Goal: Navigation & Orientation: Find specific page/section

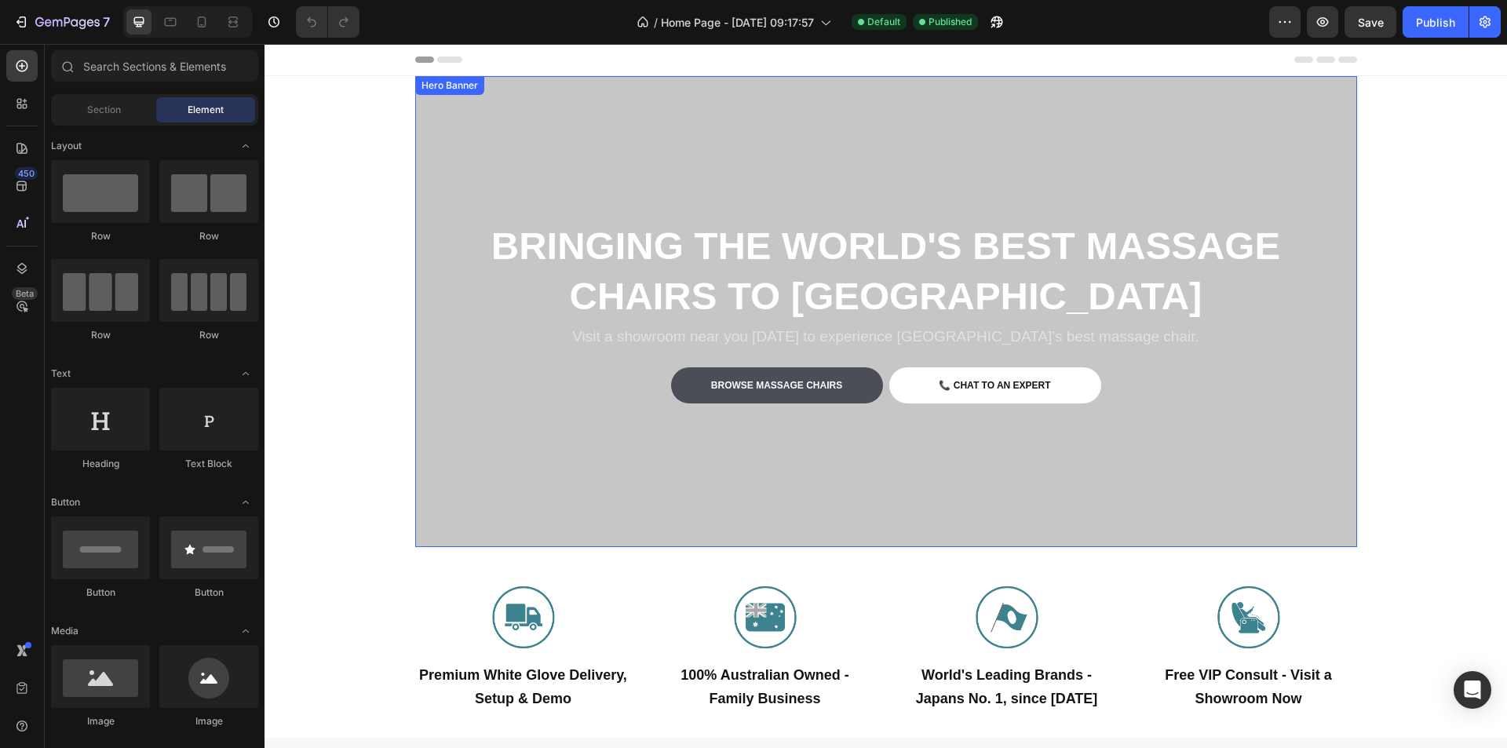
scroll to position [392, 0]
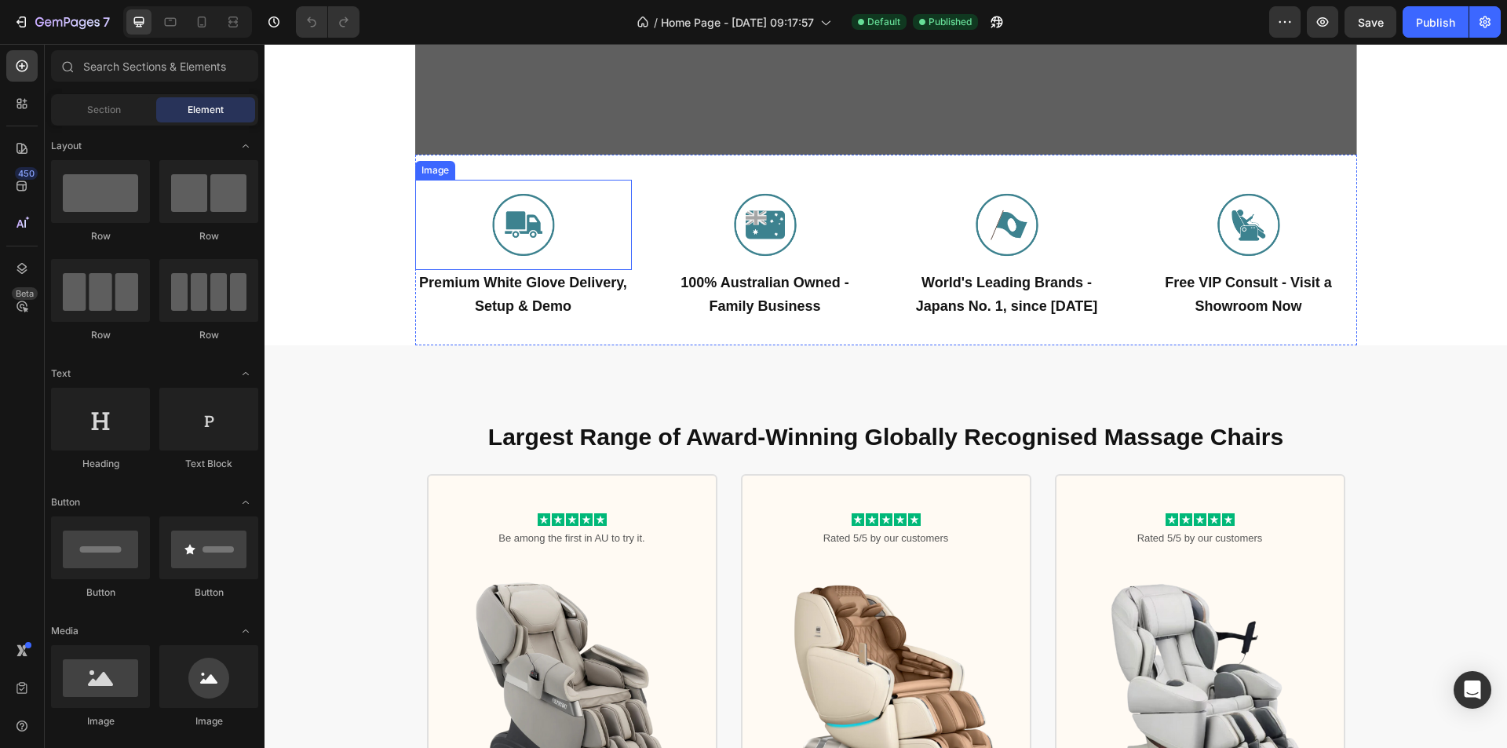
click at [508, 249] on img at bounding box center [523, 225] width 217 height 90
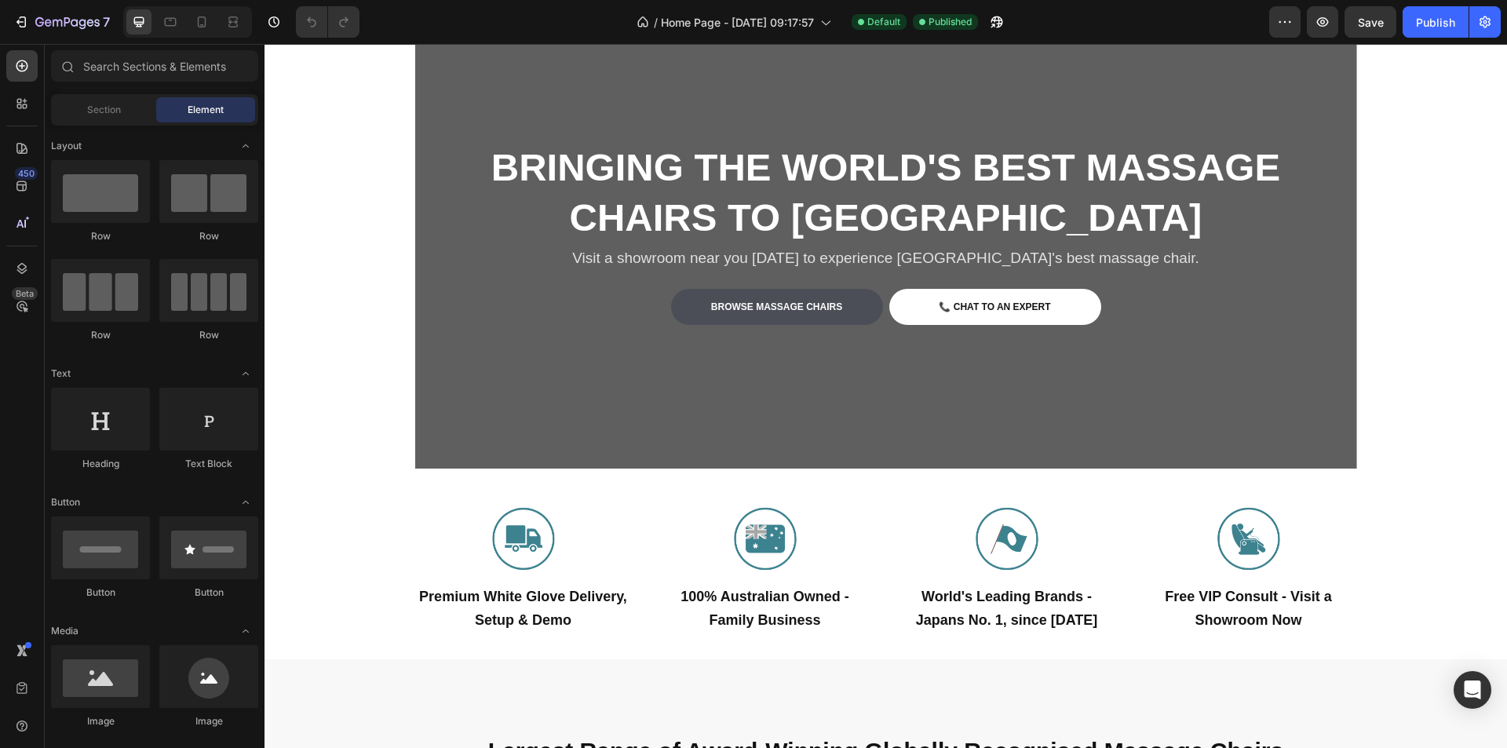
scroll to position [0, 0]
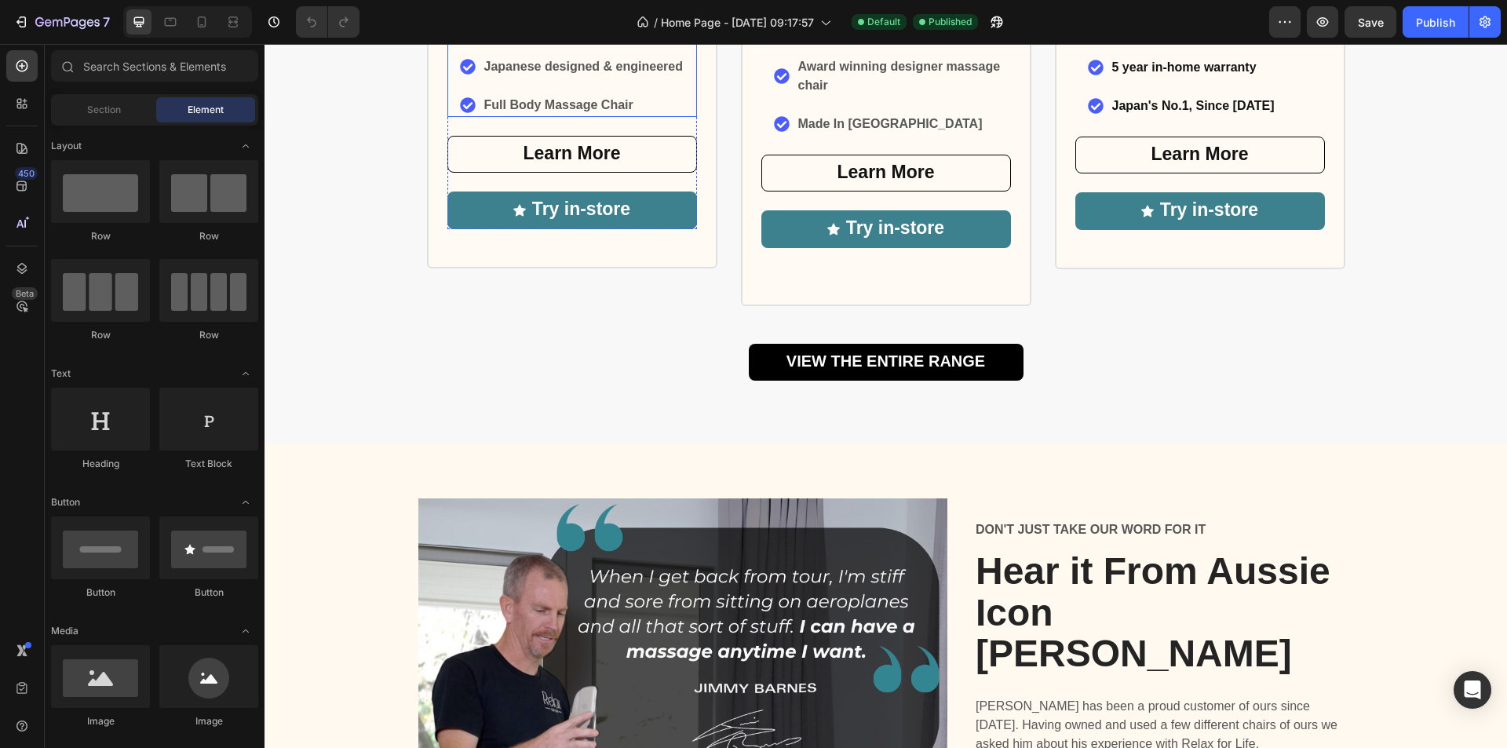
scroll to position [1569, 0]
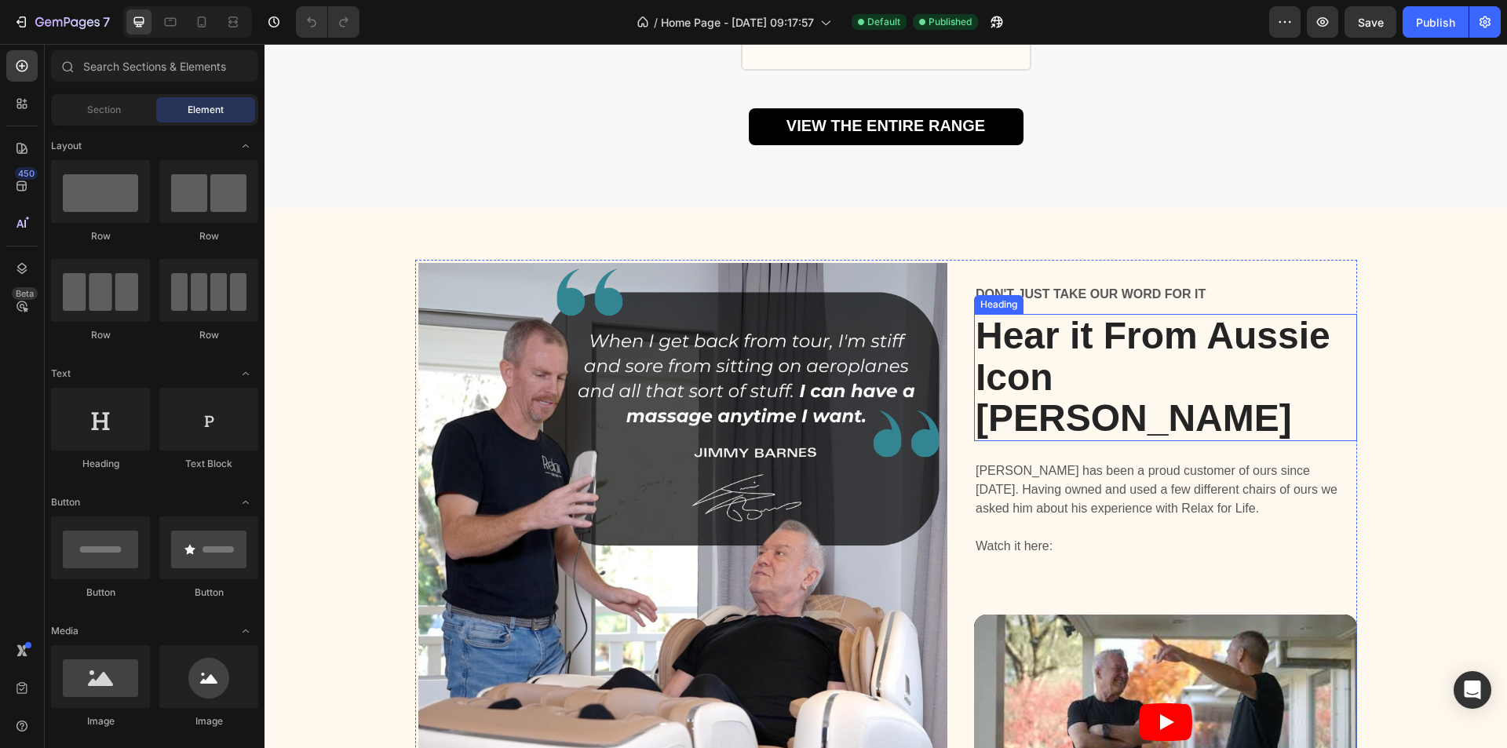
click at [978, 332] on h2 "Hear it From Aussie Icon [PERSON_NAME]" at bounding box center [1165, 377] width 383 height 127
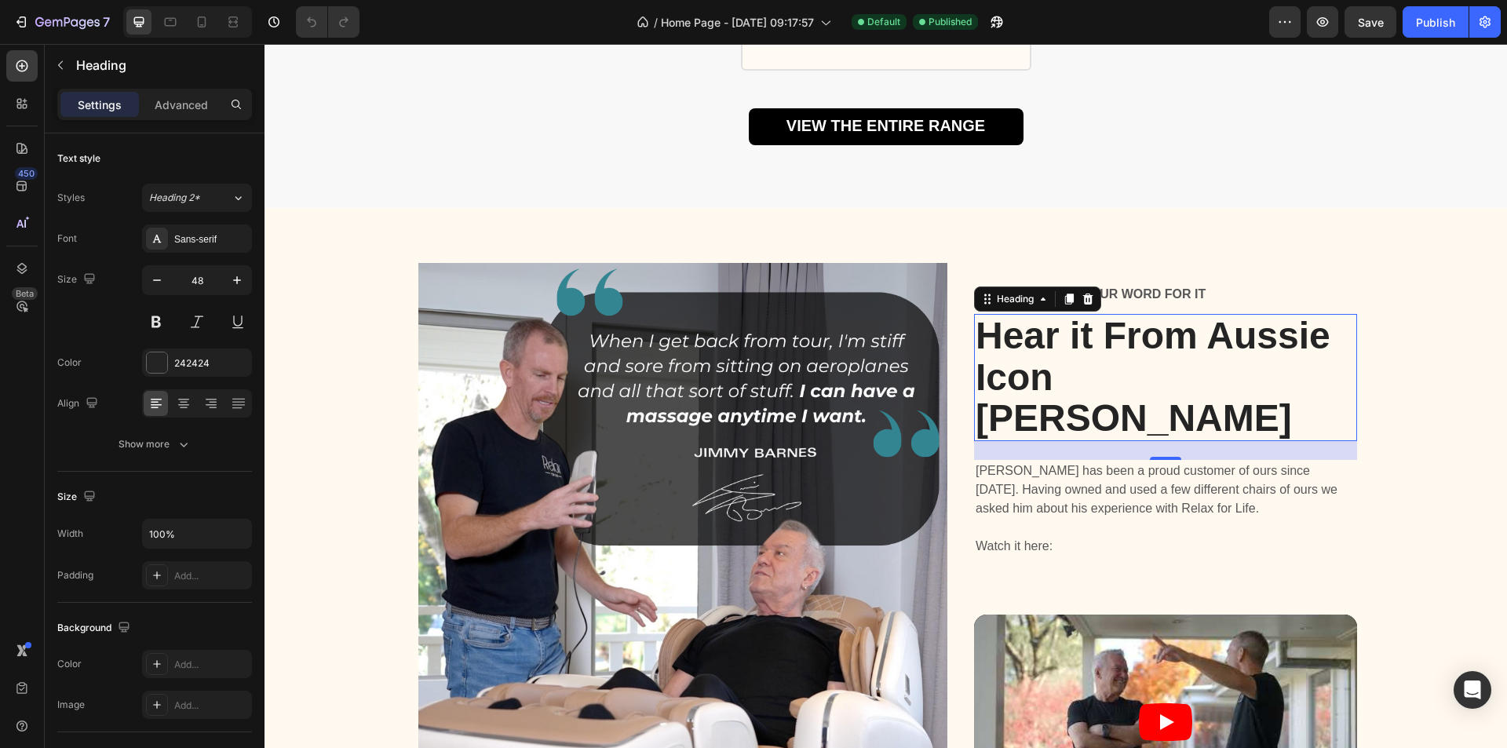
click at [978, 332] on h2 "Hear it From Aussie Icon [PERSON_NAME]" at bounding box center [1165, 377] width 383 height 127
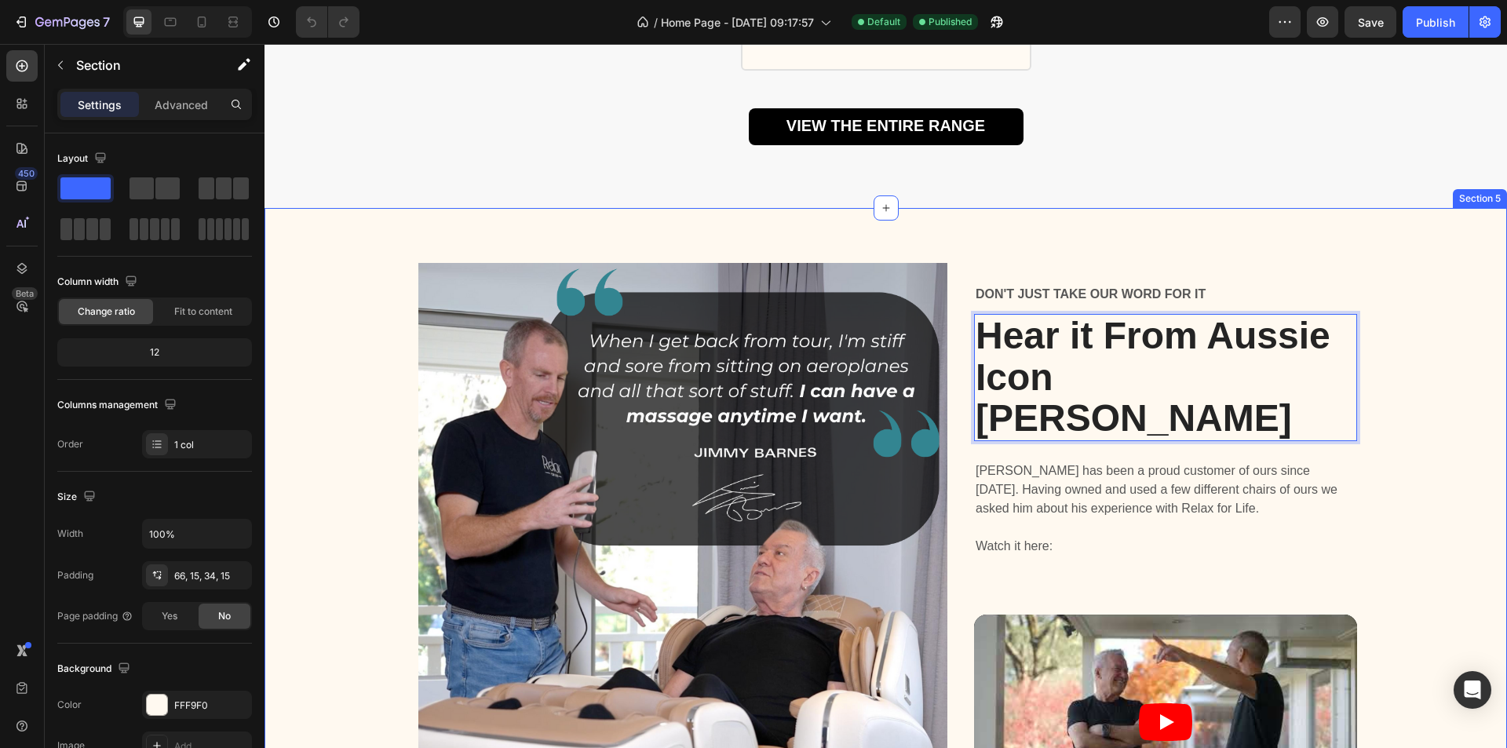
click at [575, 219] on div "Image DON'T JUST TAKE OUR WORD FOR IT Text Block Hear it From Aussie Icon [PERS…" at bounding box center [885, 532] width 1242 height 648
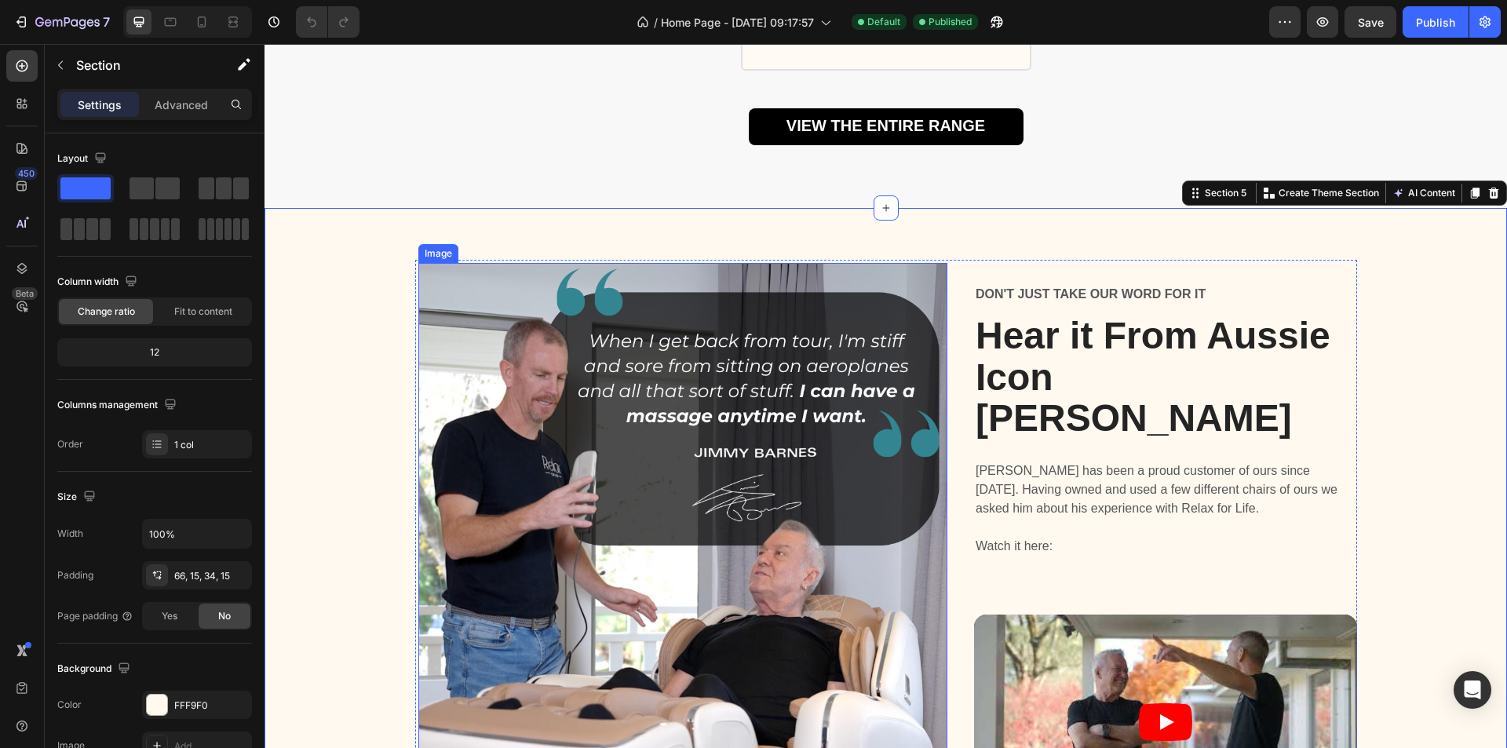
click at [733, 405] on img at bounding box center [683, 528] width 530 height 530
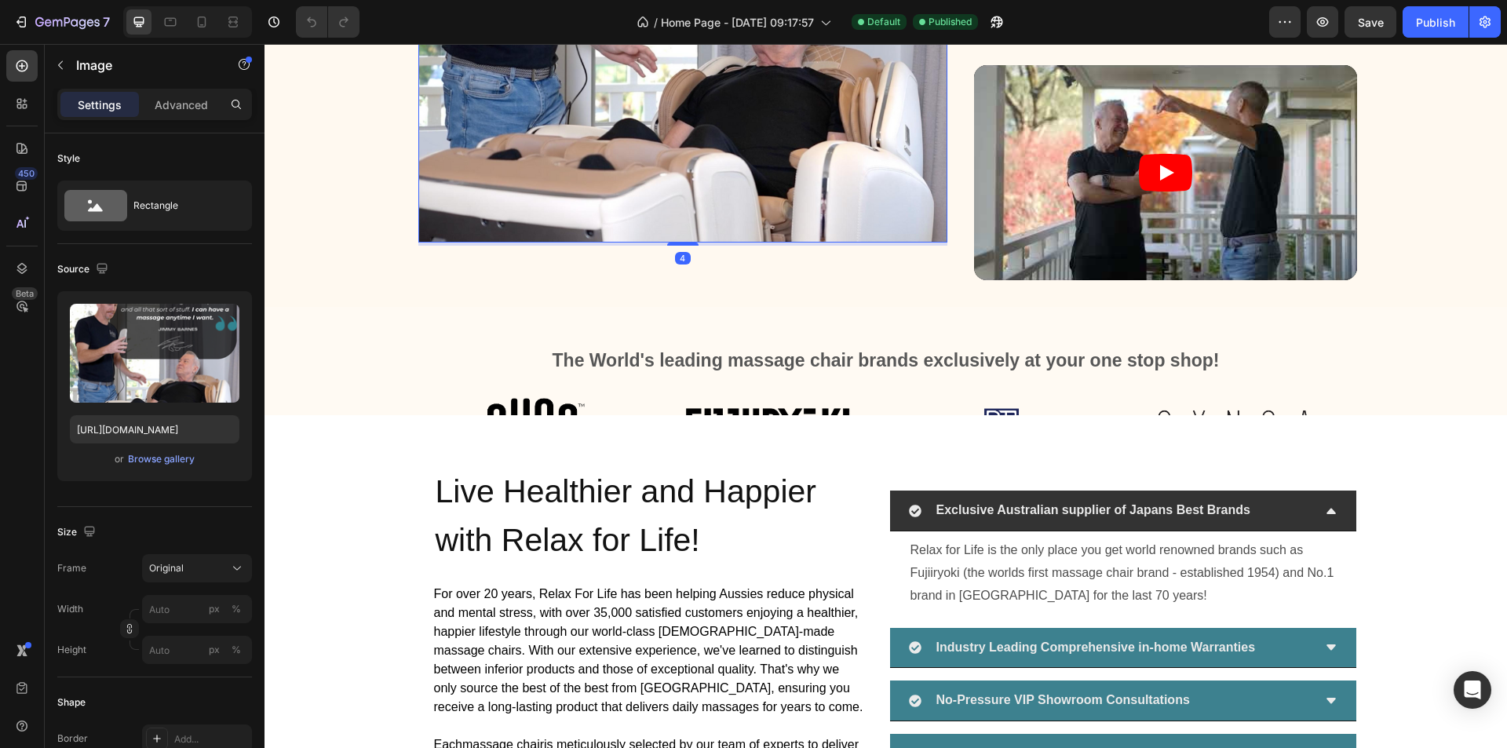
scroll to position [2197, 0]
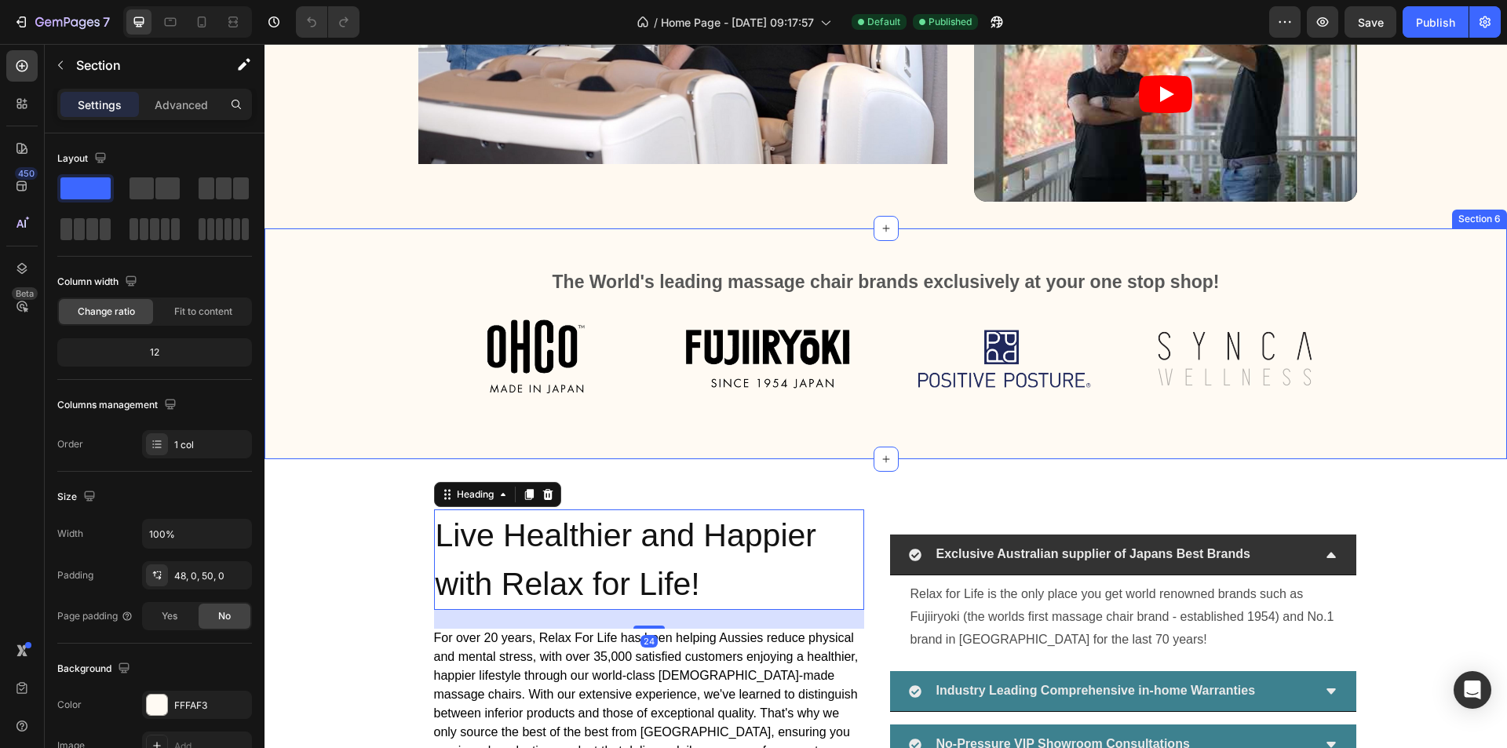
click at [736, 399] on div "The World's leading massage chair brands exclusively at your one stop shop! Hea…" at bounding box center [885, 343] width 1242 height 231
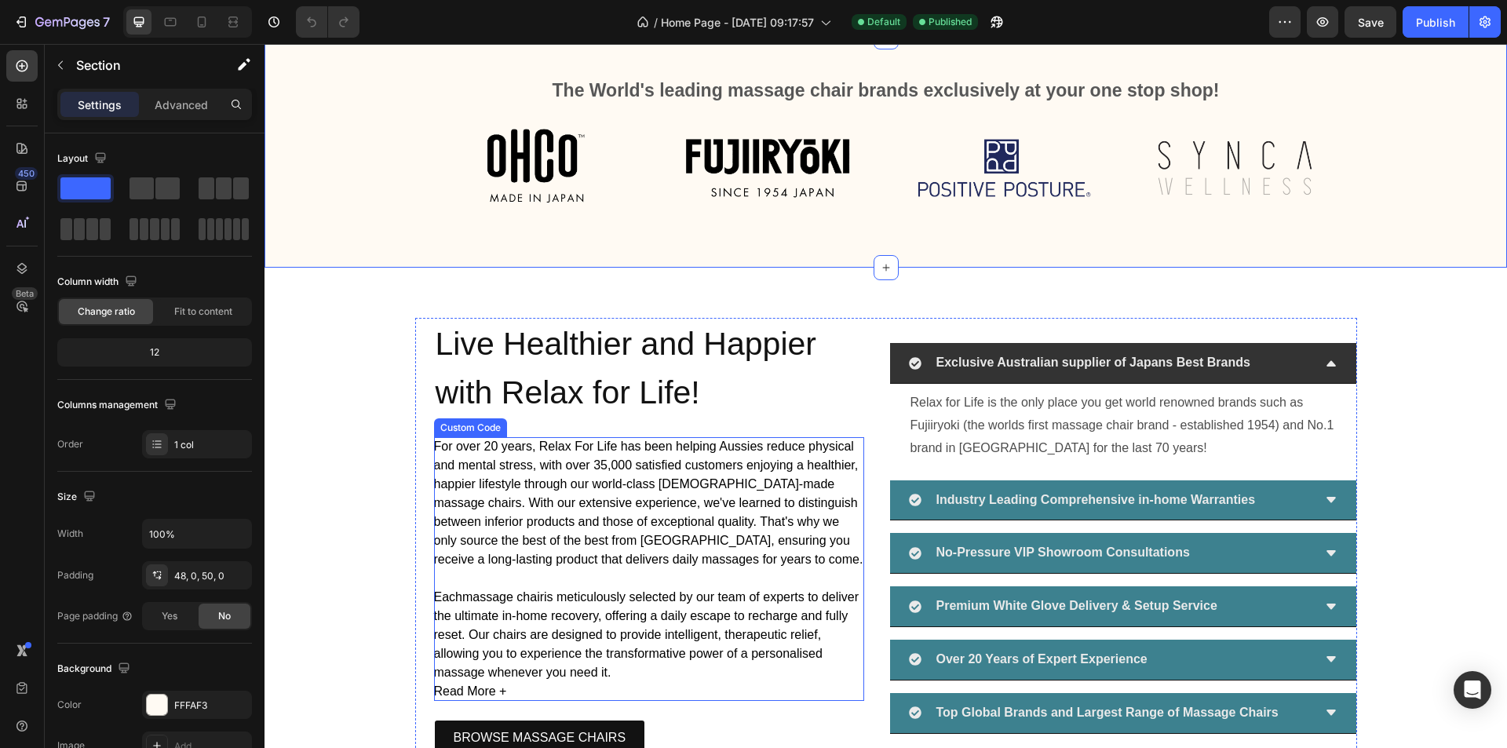
scroll to position [2432, 0]
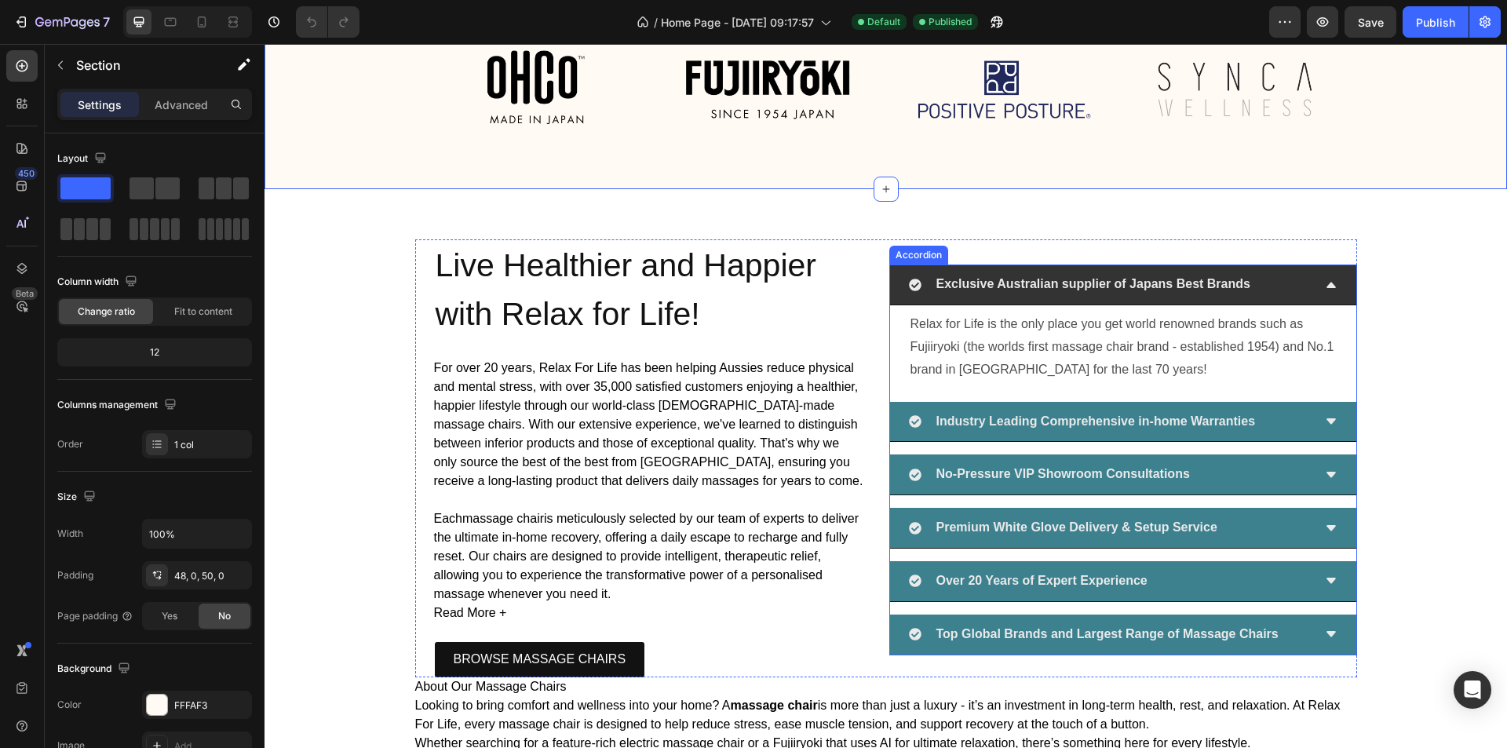
click at [955, 278] on strong "Exclusive Australian supplier of Japans Best Brands" at bounding box center [1093, 283] width 314 height 13
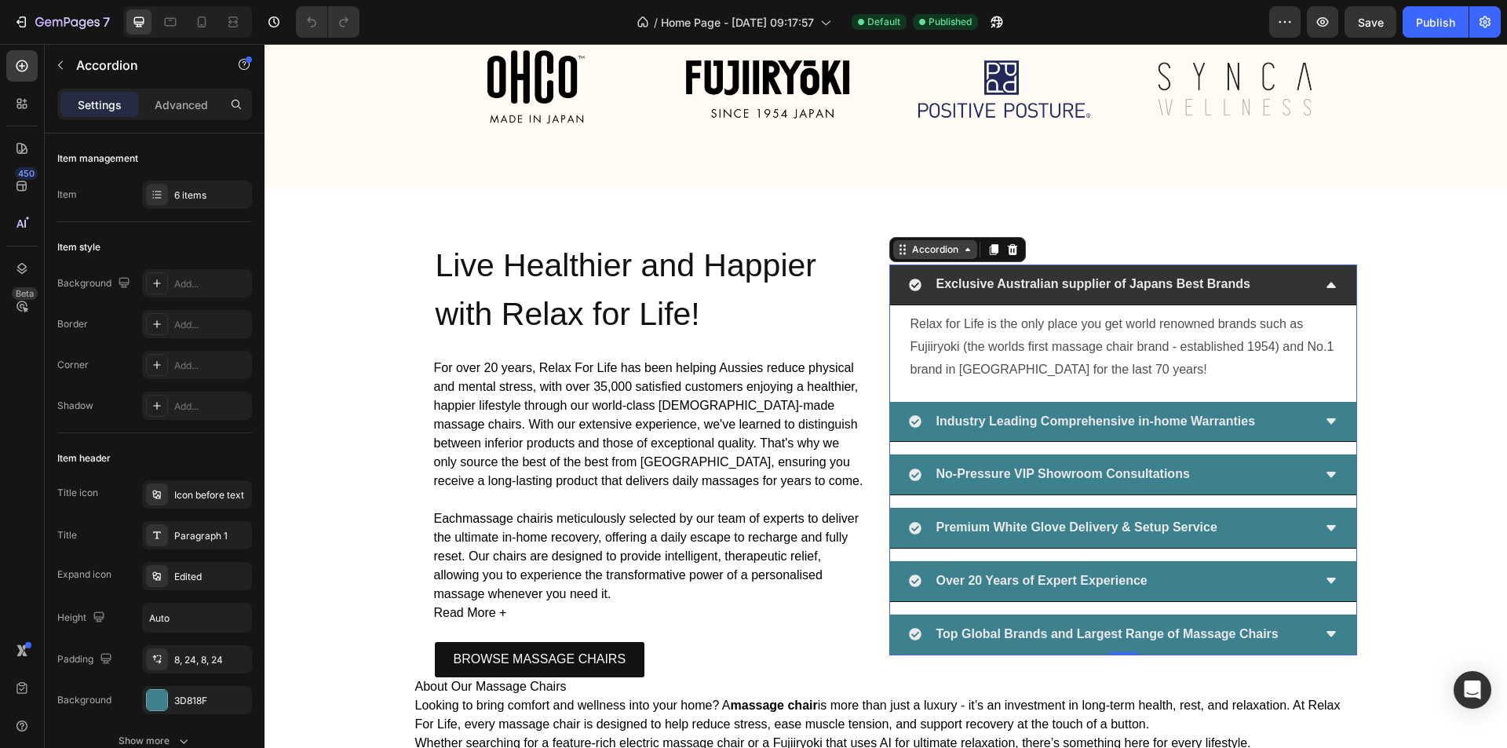
click at [950, 252] on div "Accordion" at bounding box center [935, 249] width 53 height 14
click at [1267, 277] on div "Exclusive Australian supplier of Japans Best Brands" at bounding box center [1110, 284] width 403 height 27
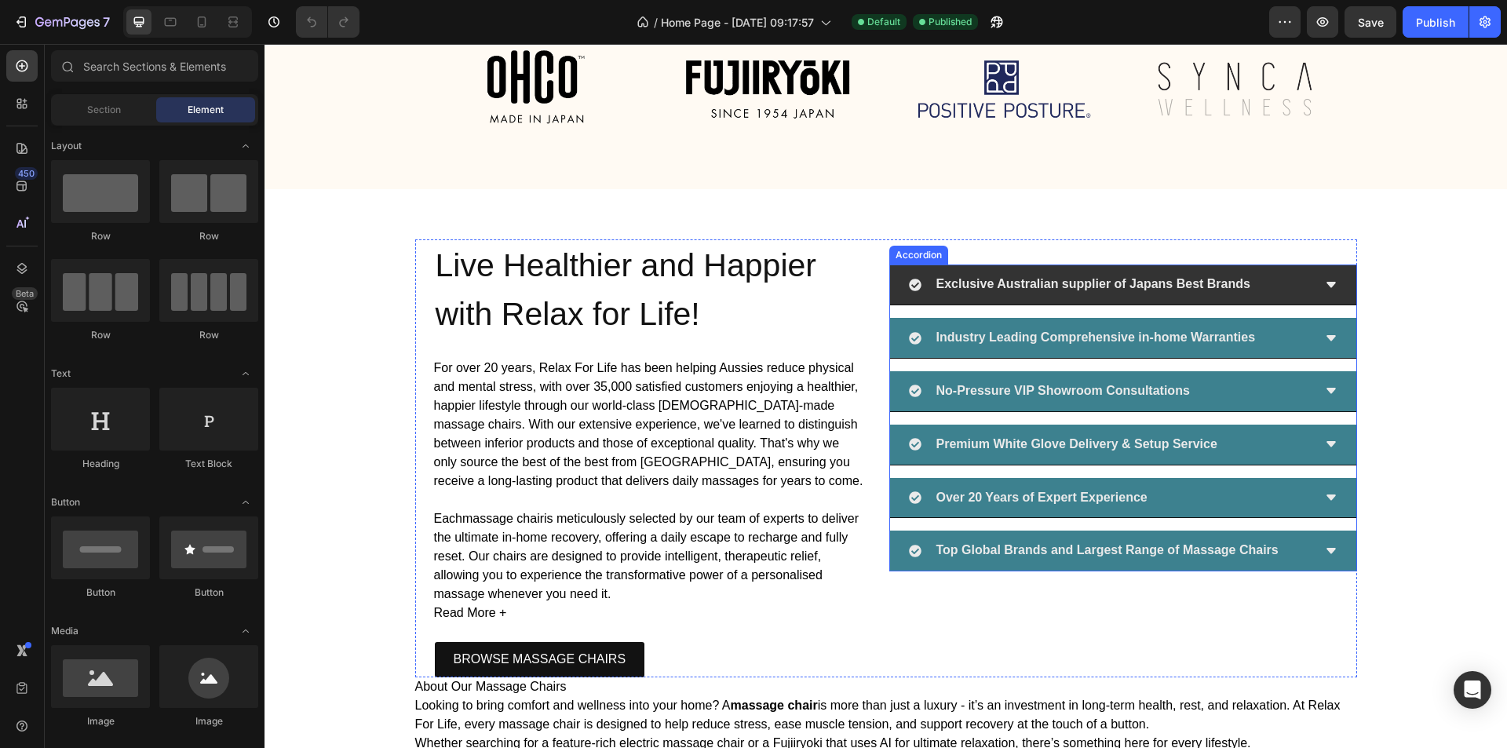
click at [909, 279] on icon at bounding box center [915, 285] width 13 height 13
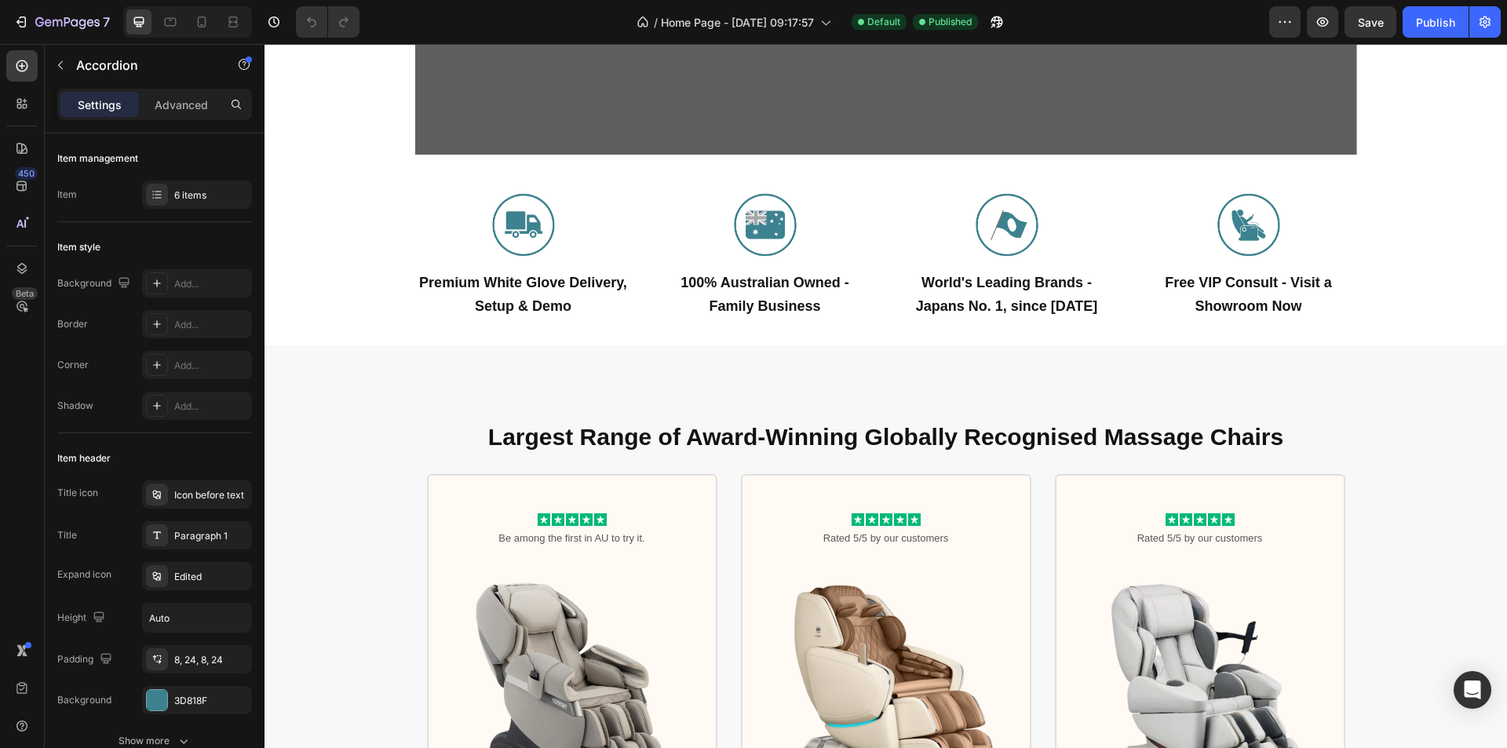
scroll to position [0, 0]
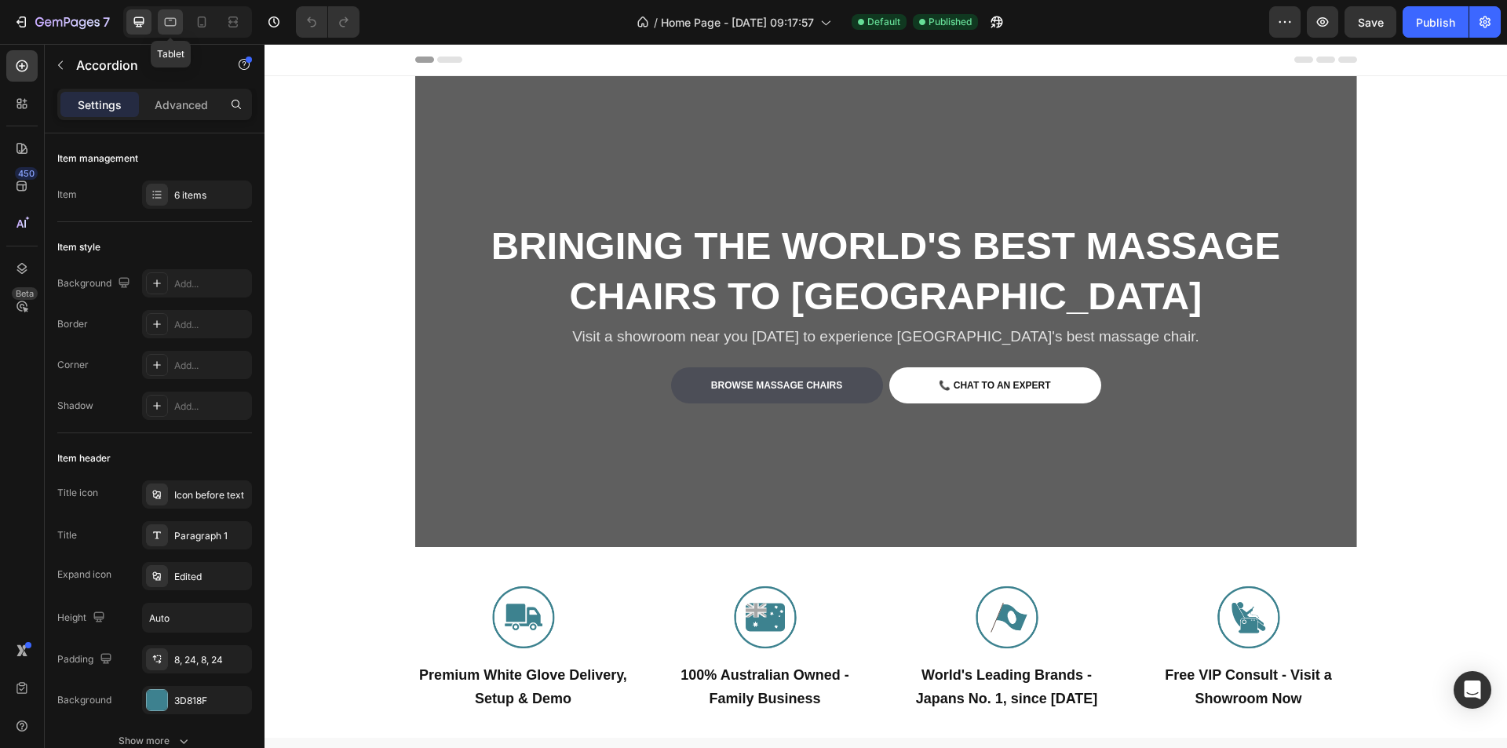
click at [178, 19] on icon at bounding box center [170, 22] width 16 height 16
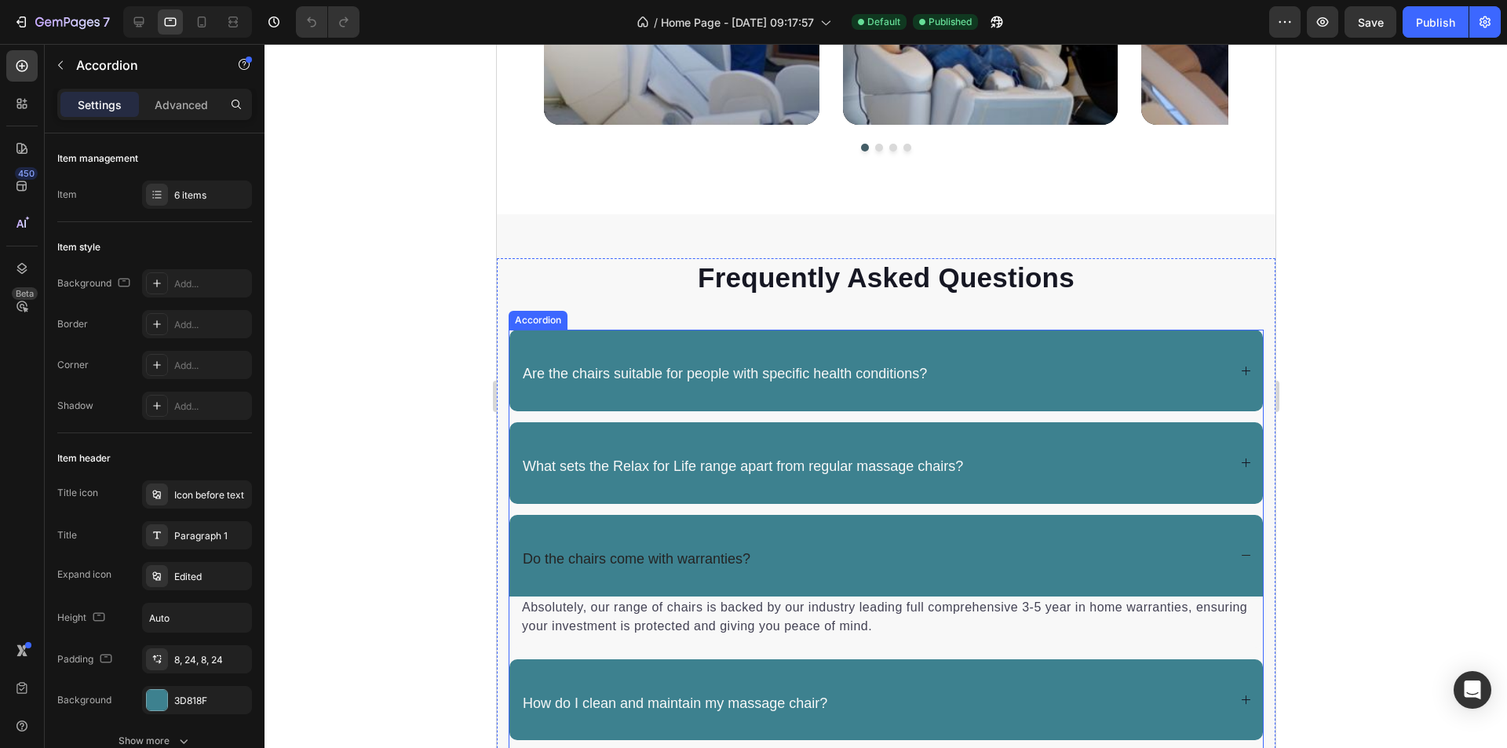
scroll to position [5963, 0]
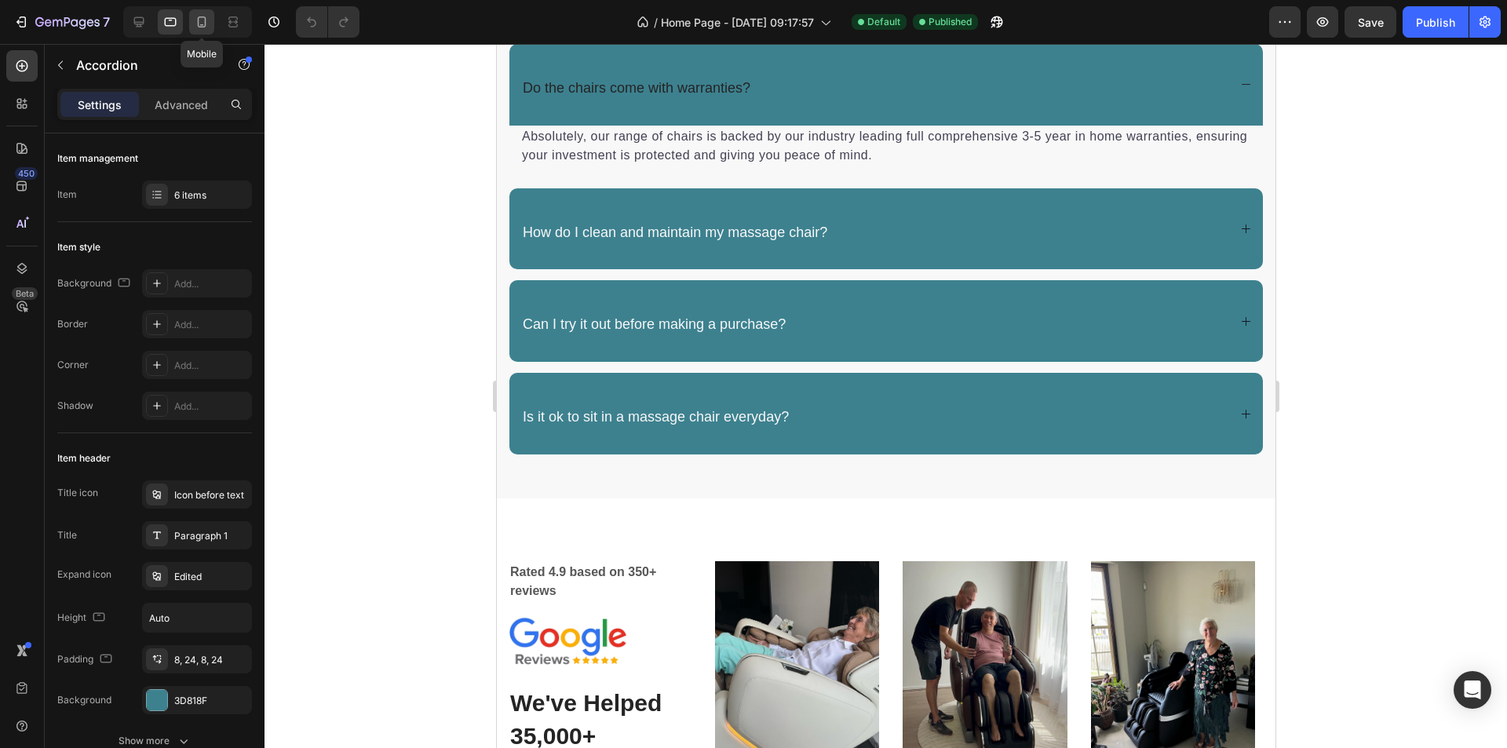
click at [202, 9] on div at bounding box center [201, 21] width 25 height 25
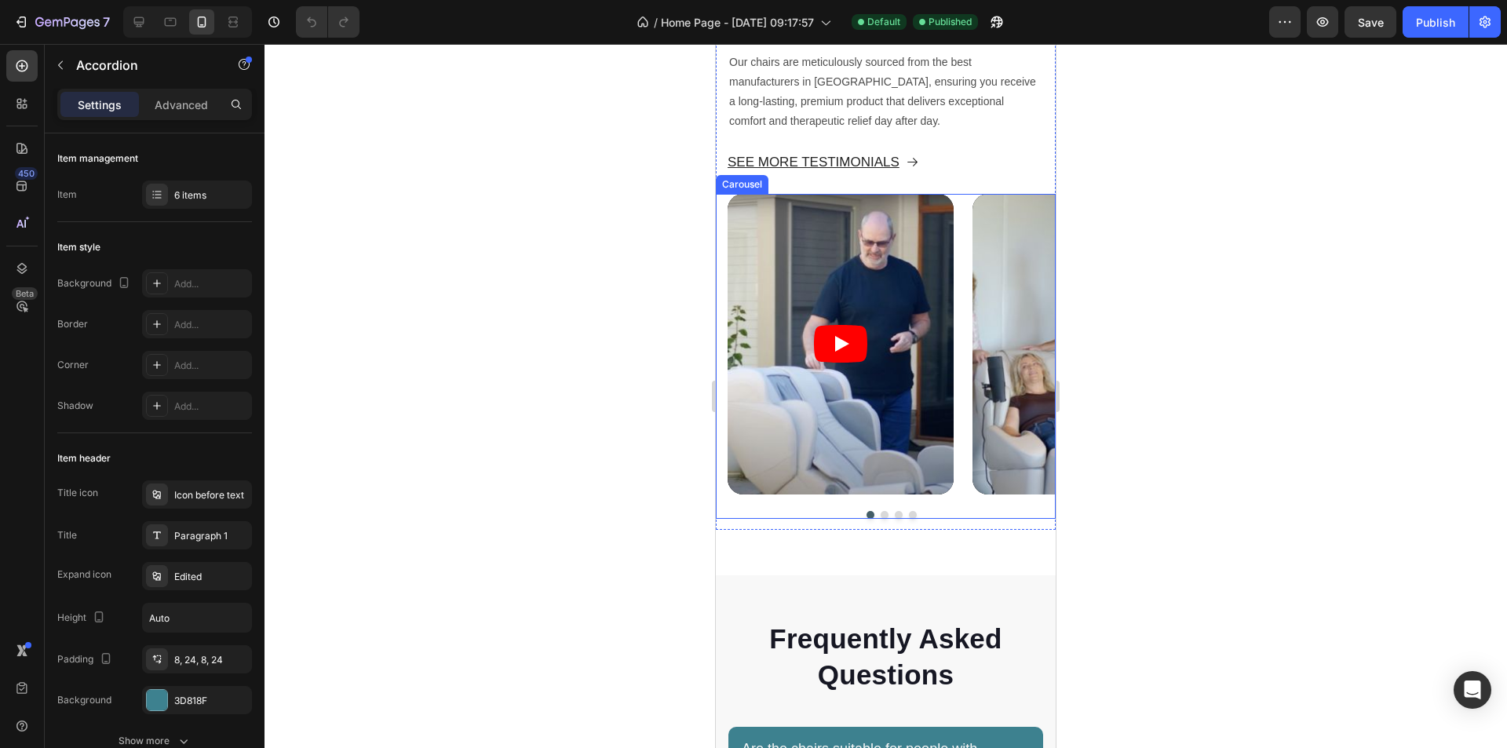
scroll to position [5588, 0]
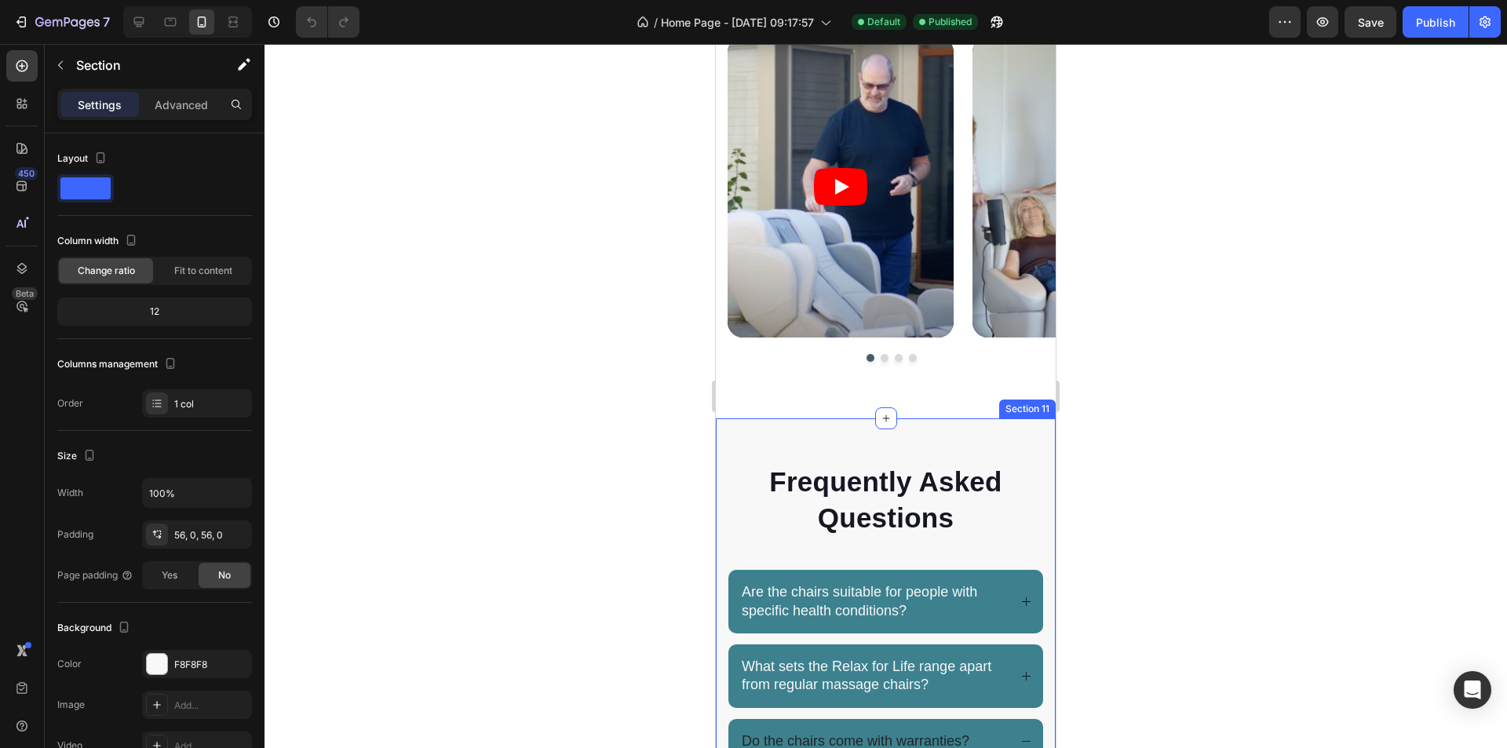
click at [926, 419] on div "Frequently Asked Questions Heading Are the chairs suitable for people with spec…" at bounding box center [886, 755] width 340 height 674
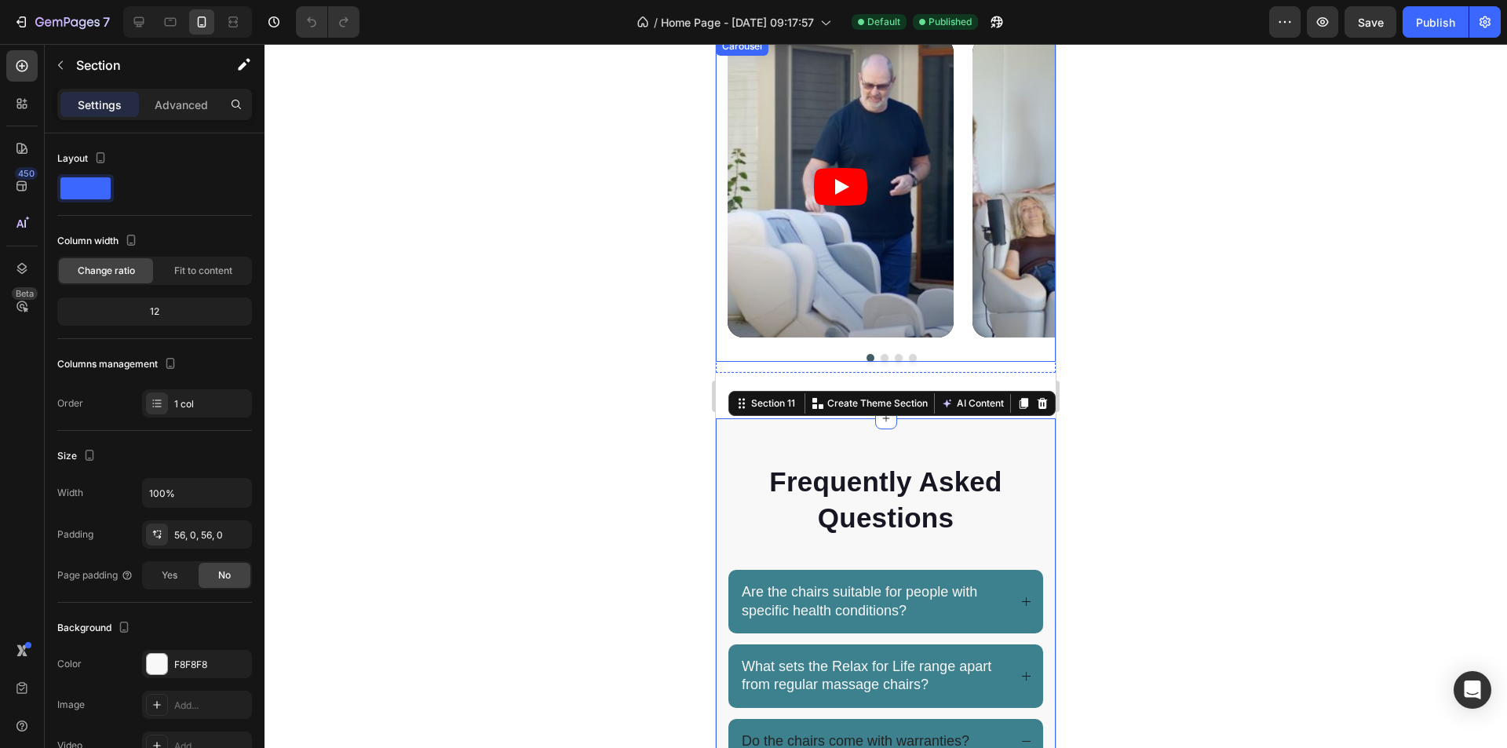
click at [1169, 330] on div at bounding box center [885, 396] width 1242 height 704
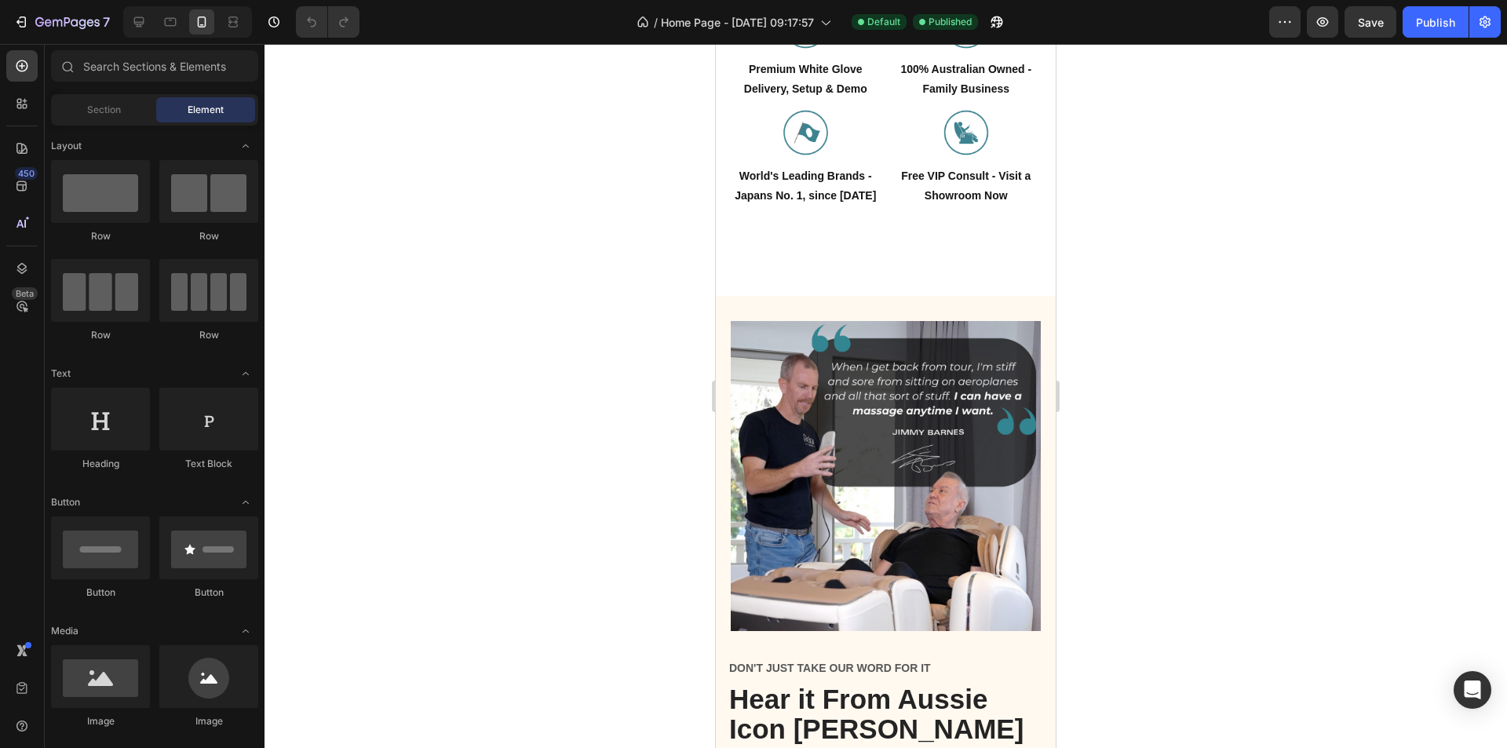
scroll to position [1259, 0]
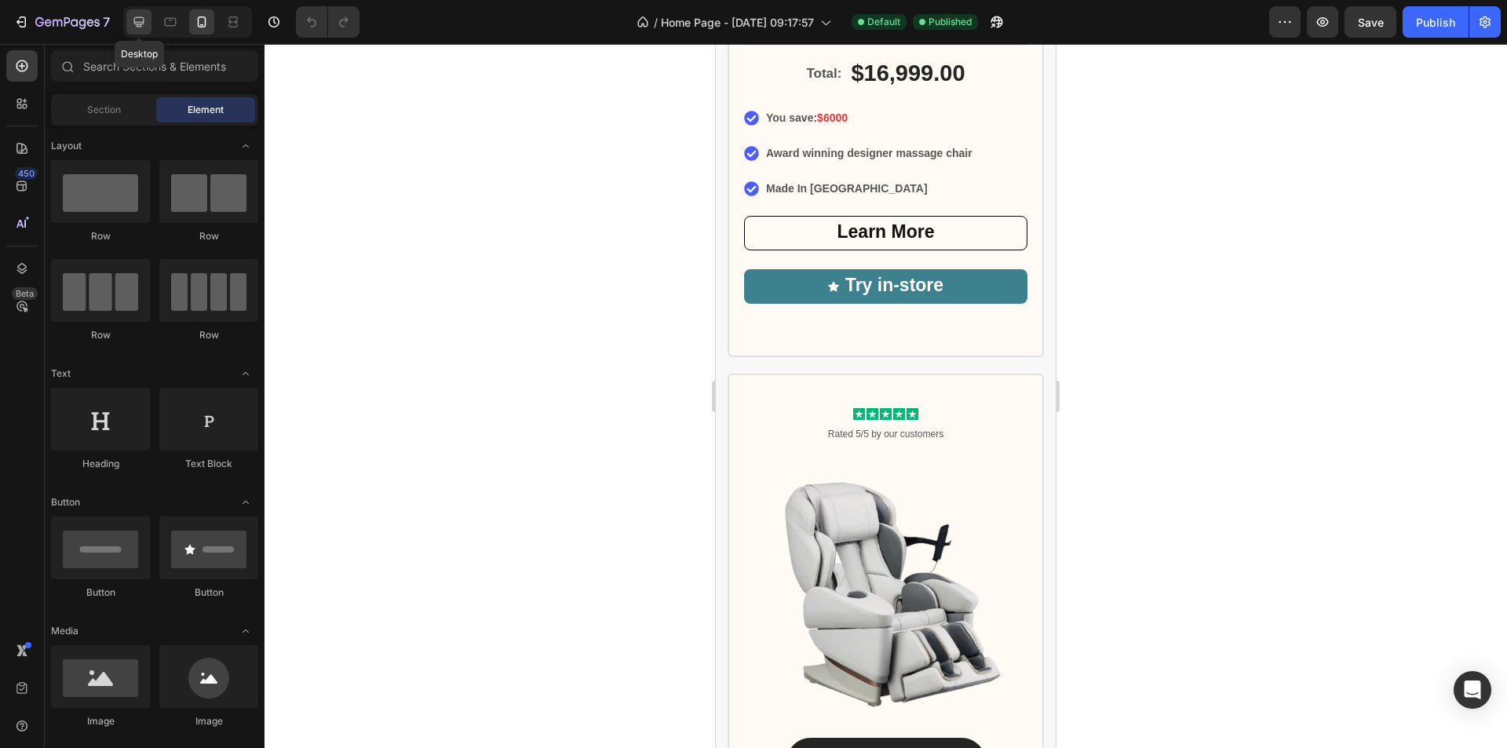
click at [151, 20] on div at bounding box center [138, 21] width 25 height 25
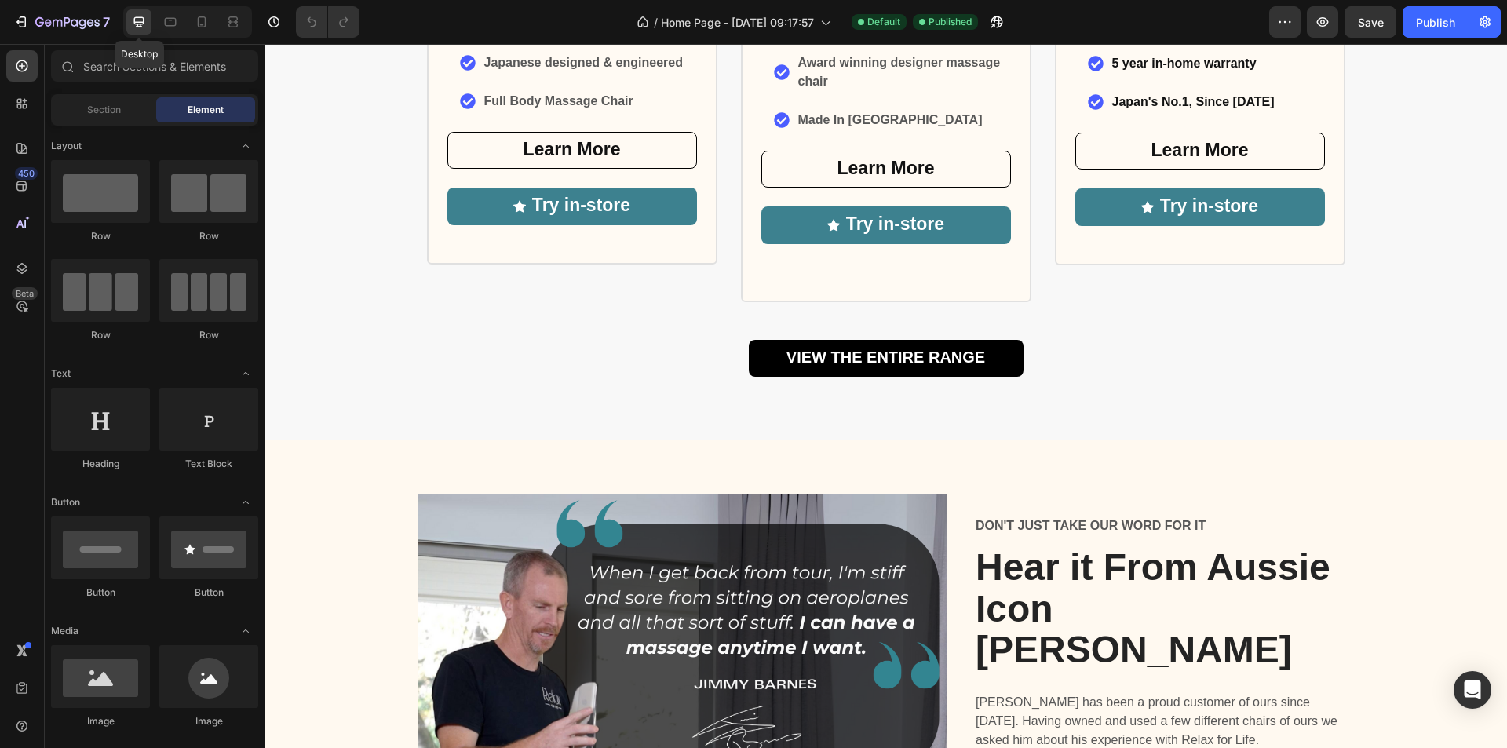
scroll to position [1292, 0]
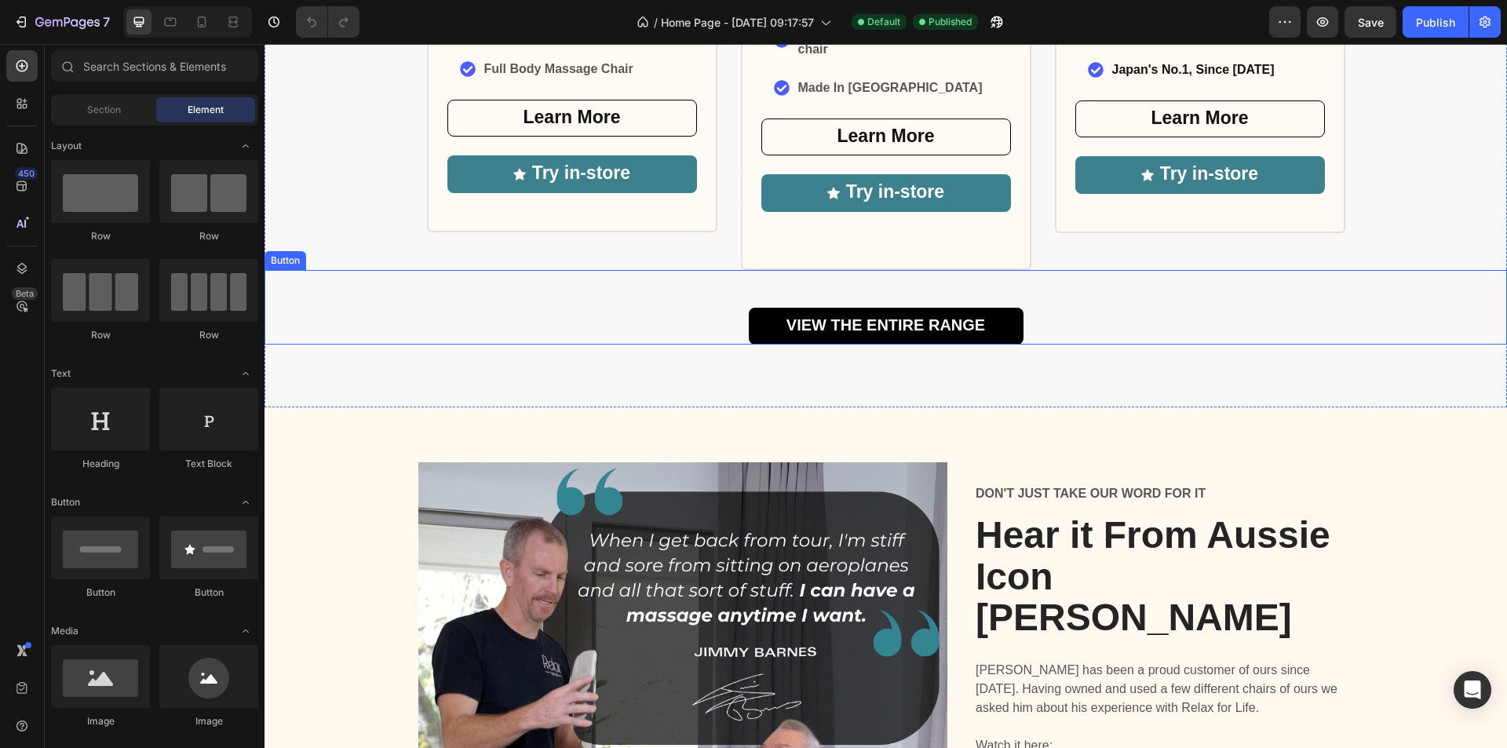
click at [1292, 295] on div "VIEW THE ENTIRE RANGE Button" at bounding box center [885, 307] width 1242 height 75
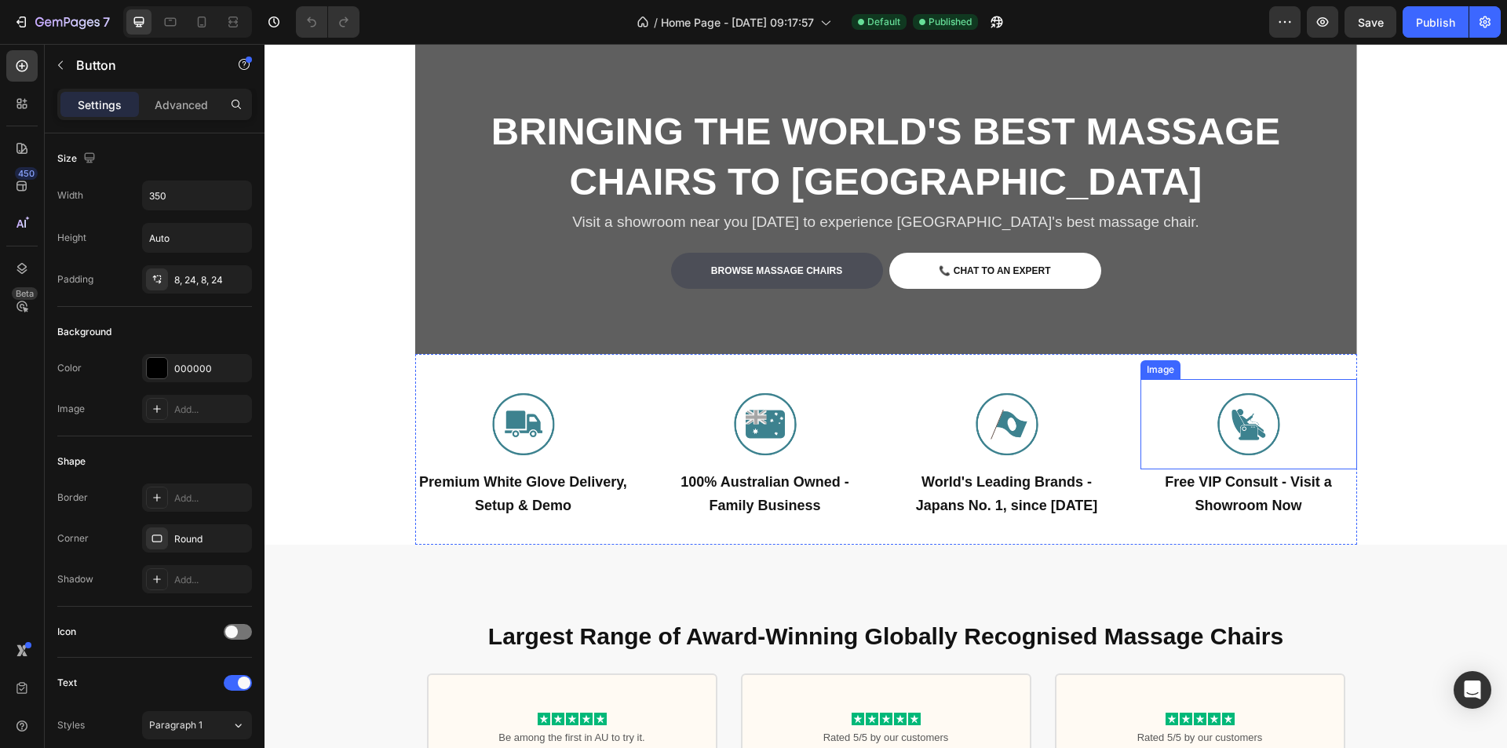
scroll to position [0, 0]
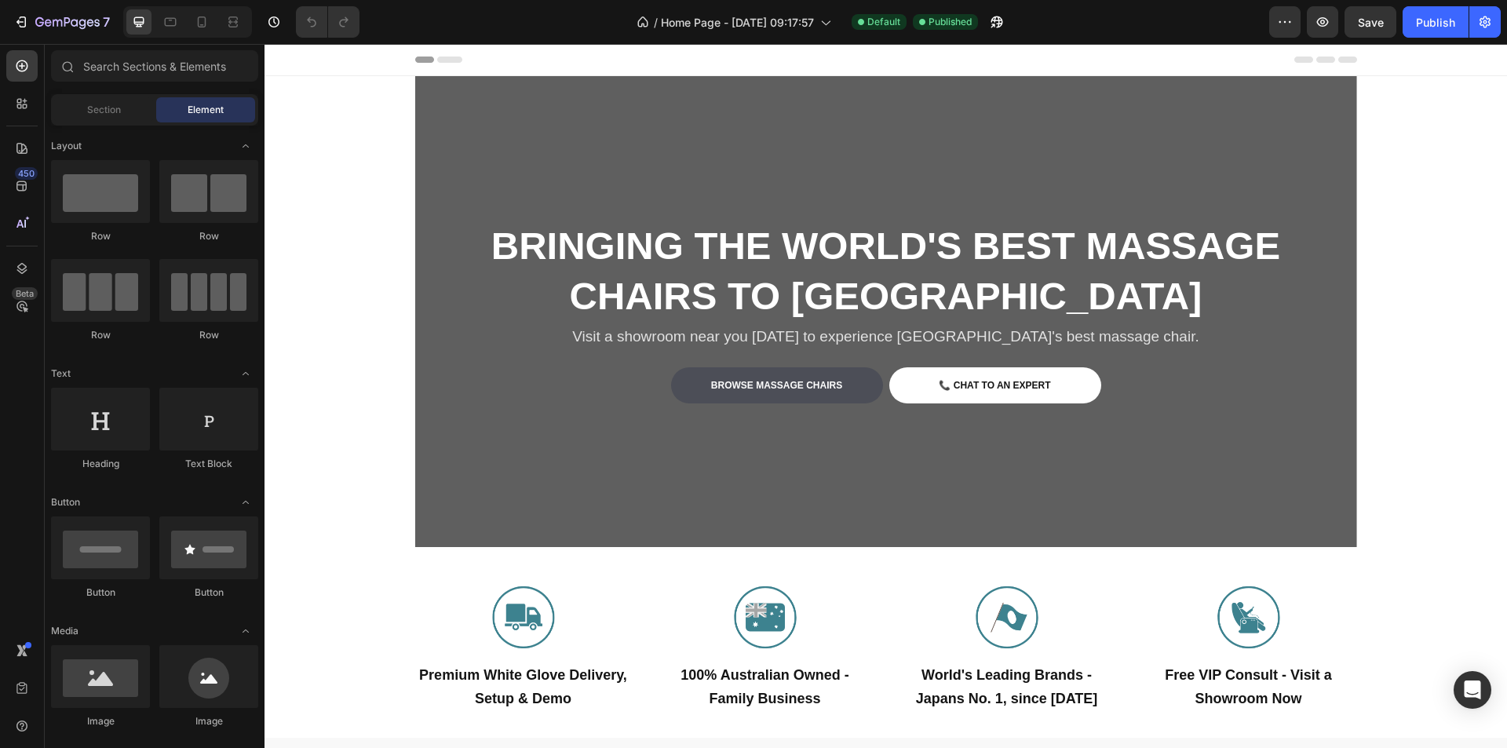
click at [38, 19] on icon "button" at bounding box center [39, 21] width 9 height 9
